Goal: Navigation & Orientation: Find specific page/section

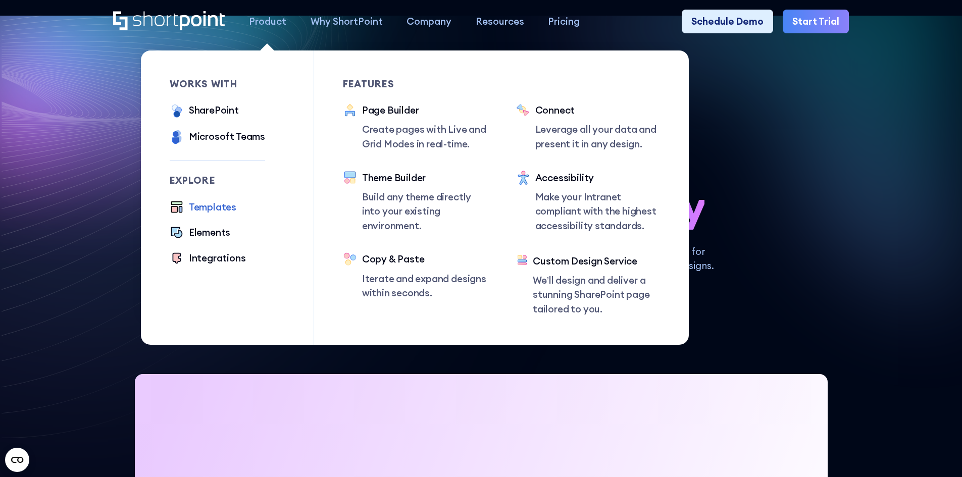
click at [197, 209] on div "Templates" at bounding box center [212, 207] width 47 height 15
